Goal: Contribute content

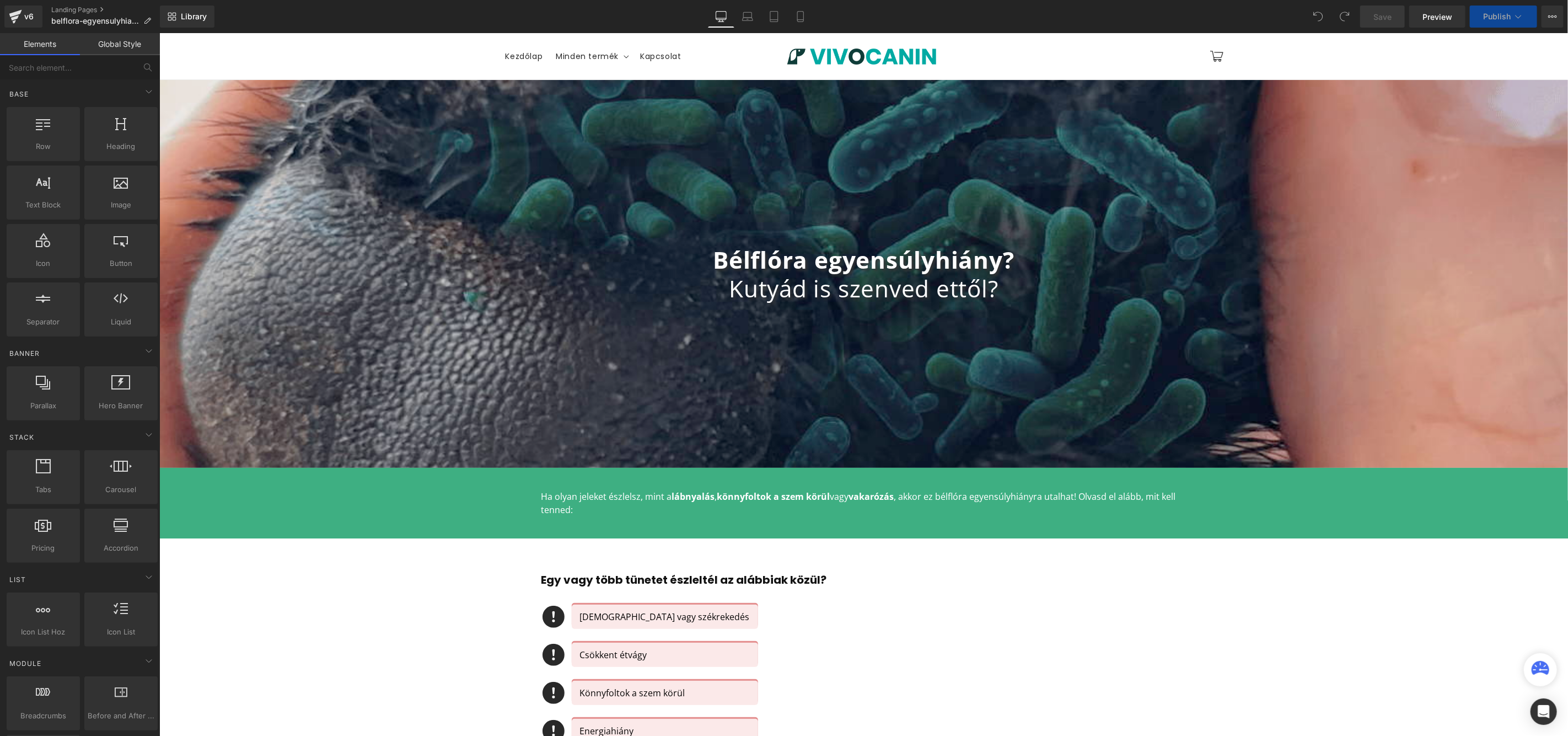
click at [1519, 21] on icon at bounding box center [1519, 17] width 11 height 11
click at [1492, 73] on sticky-header "Menu [GEOGRAPHIC_DATA] Minden termék Minden termék Biome Forte Dental Forte" at bounding box center [863, 56] width 1409 height 47
click at [1518, 20] on icon at bounding box center [1519, 17] width 11 height 11
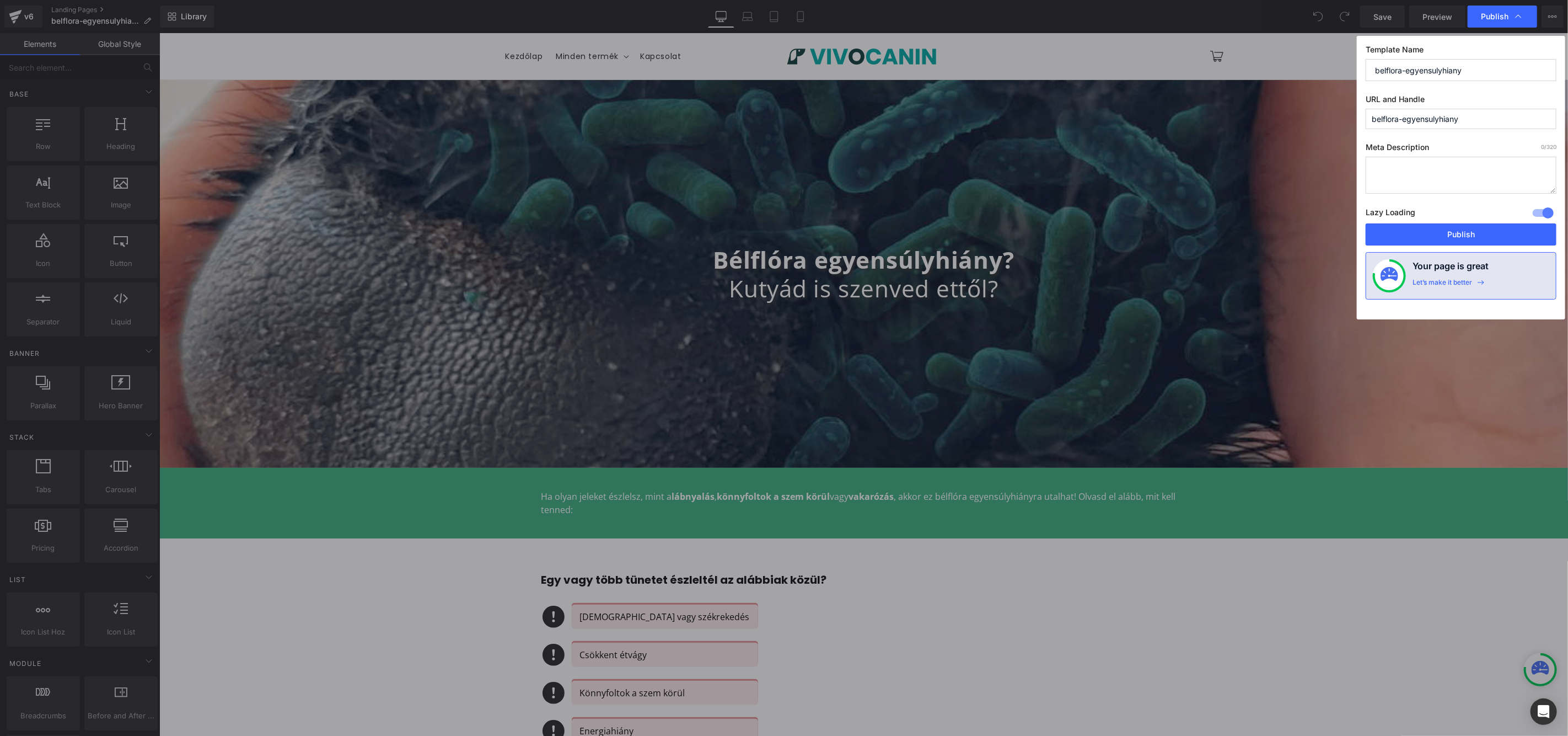
click at [1460, 73] on input "belflora-egyensulyhiany" at bounding box center [1461, 70] width 191 height 22
paste input "Detect language Hungarian Slovenian Portuguese ([GEOGRAPHIC_DATA]) English Slov…"
type input "Gut imbalance"
click at [1477, 233] on button "Publish" at bounding box center [1461, 234] width 191 height 22
